Goal: Transaction & Acquisition: Purchase product/service

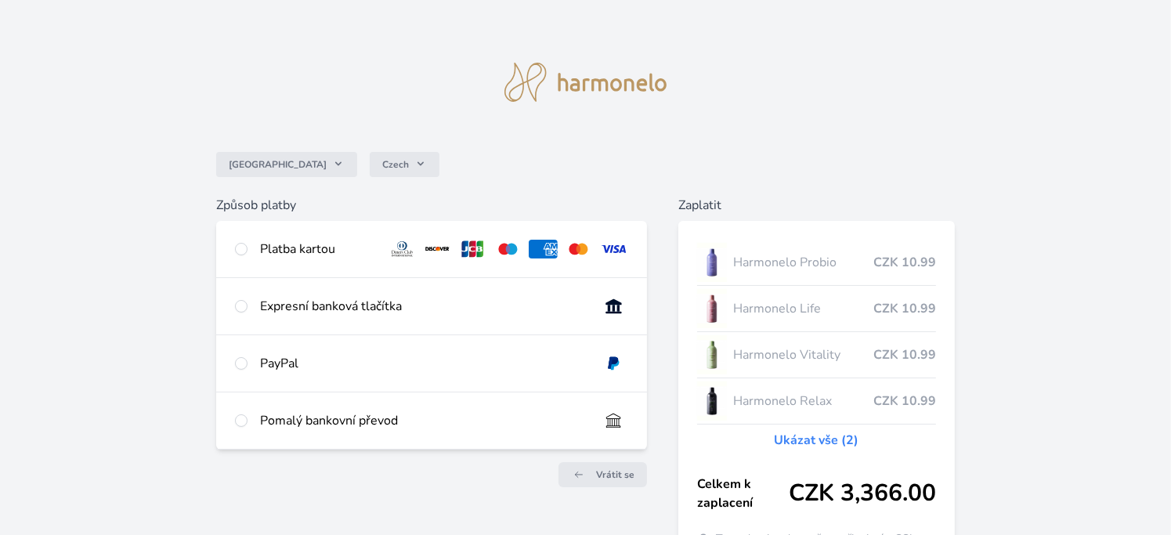
click at [297, 242] on div "Platba kartou" at bounding box center [318, 249] width 116 height 19
radio input "true"
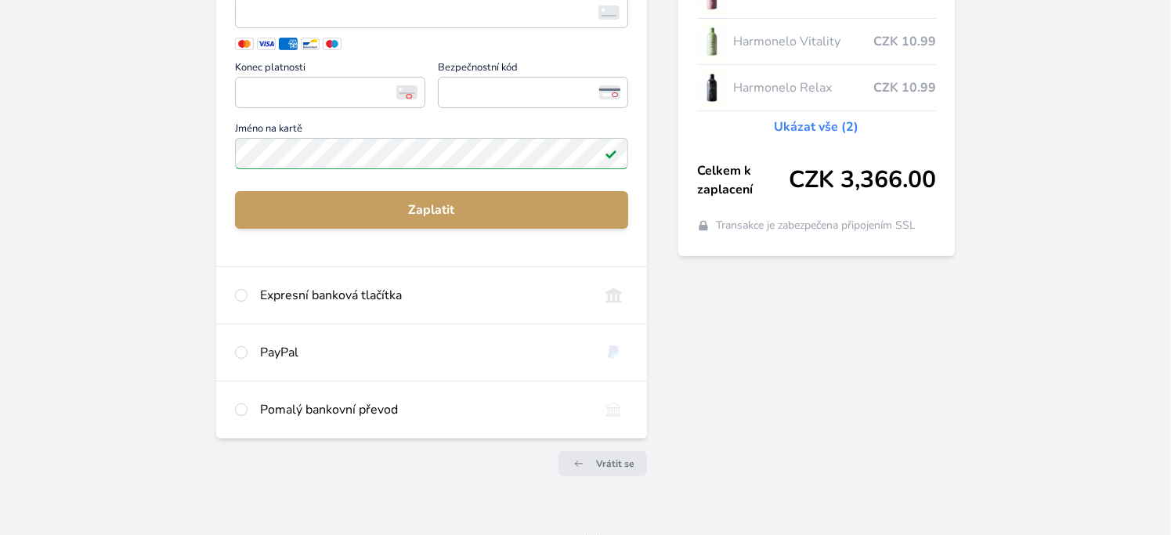
scroll to position [157, 0]
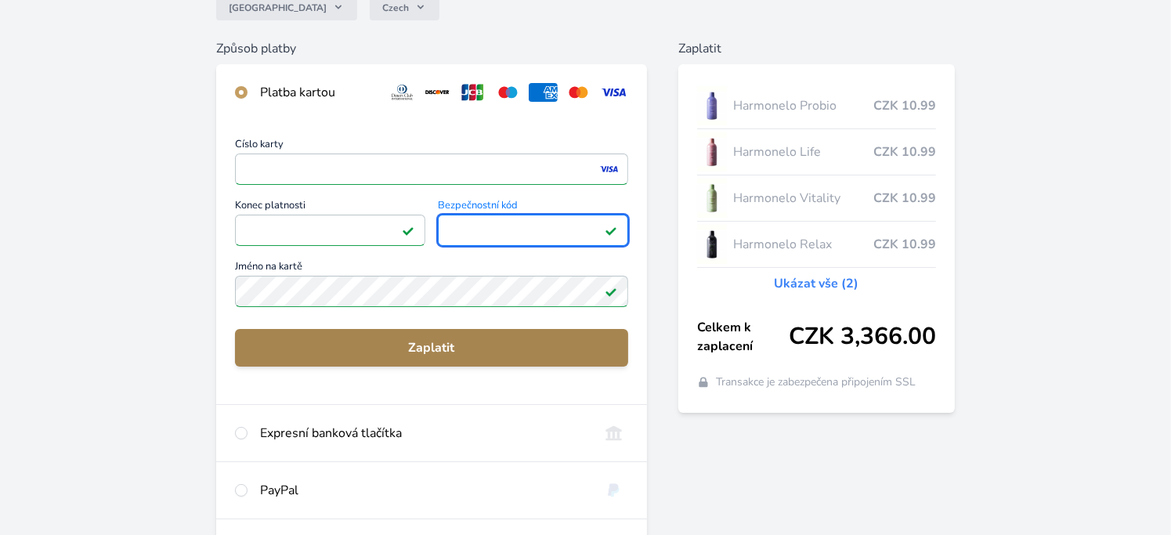
click at [467, 350] on span "Zaplatit" at bounding box center [431, 347] width 368 height 19
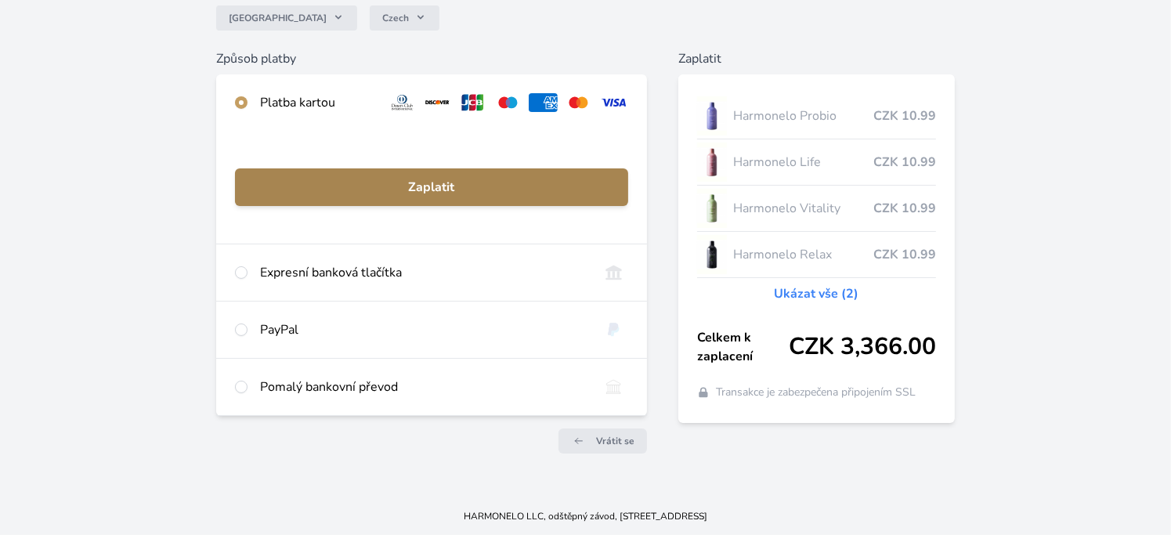
scroll to position [146, 0]
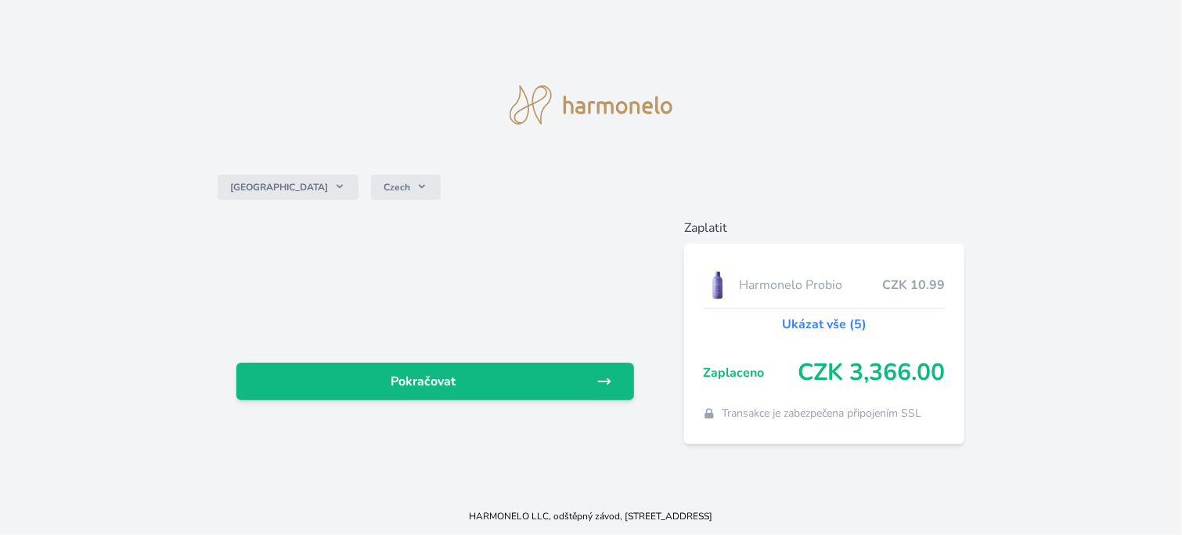
click at [830, 316] on link "Ukázat vše (5)" at bounding box center [824, 324] width 85 height 19
